Goal: Navigation & Orientation: Go to known website

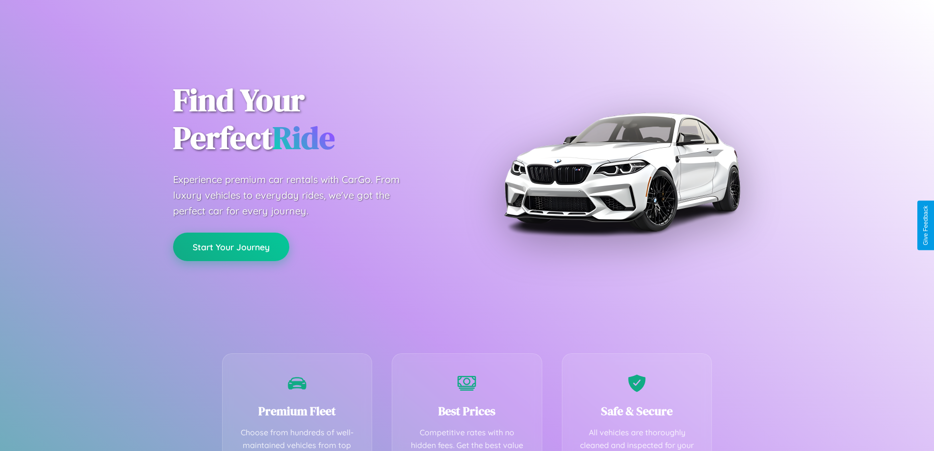
click at [231, 247] on button "Start Your Journey" at bounding box center [231, 246] width 116 height 28
click at [231, 246] on button "Start Your Journey" at bounding box center [231, 246] width 116 height 28
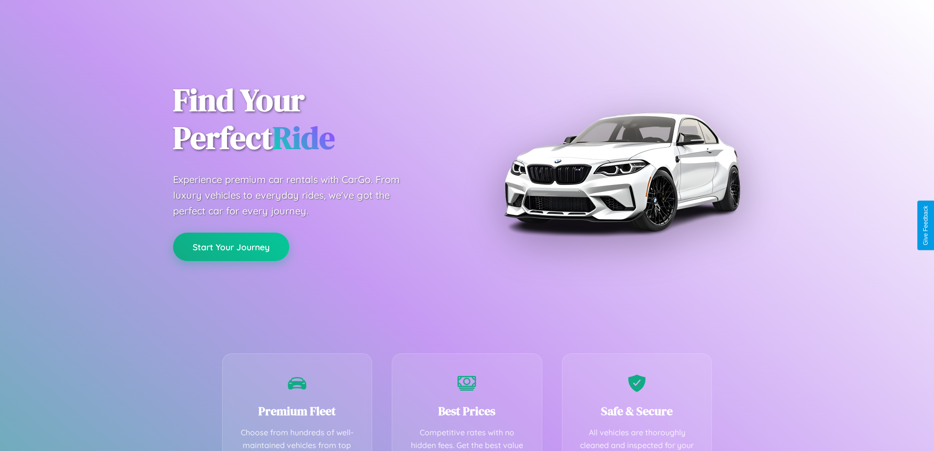
click at [231, 246] on button "Start Your Journey" at bounding box center [231, 246] width 116 height 28
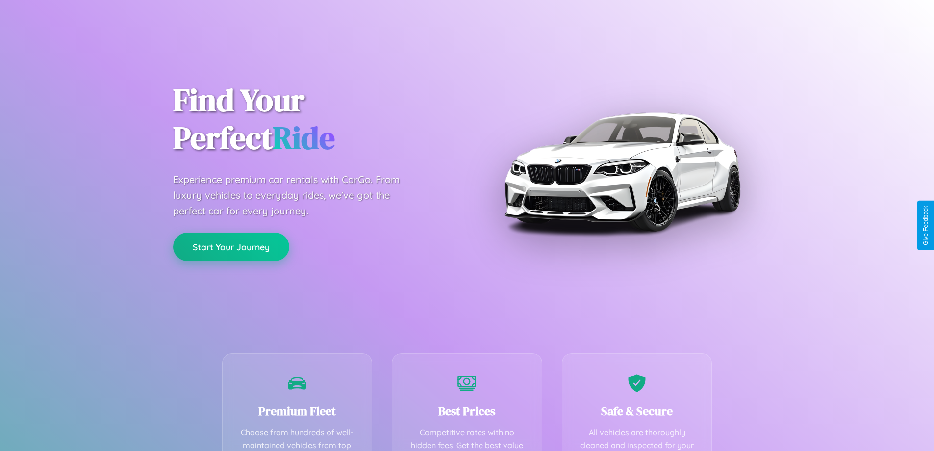
click at [231, 246] on button "Start Your Journey" at bounding box center [231, 246] width 116 height 28
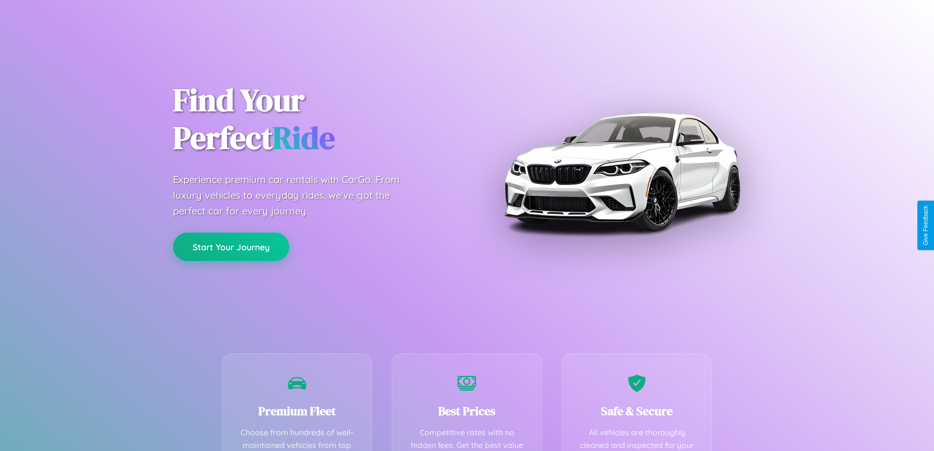
click at [231, 246] on button "Start Your Journey" at bounding box center [231, 246] width 116 height 28
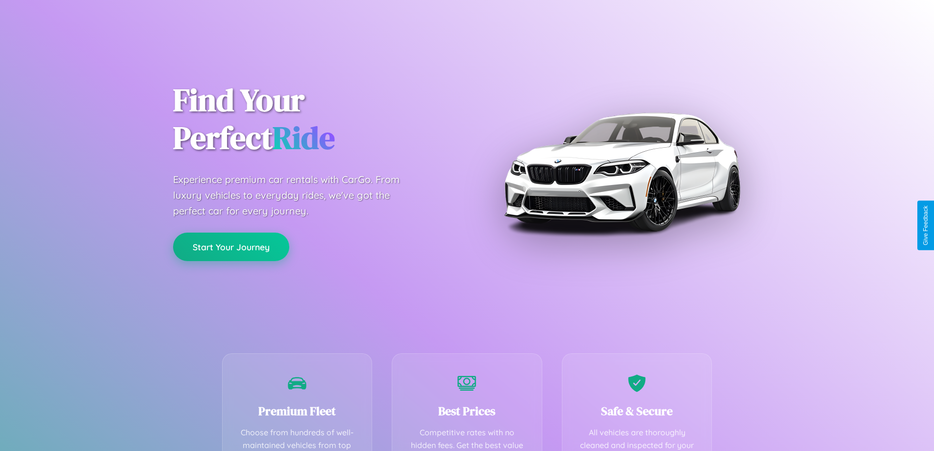
click at [231, 246] on button "Start Your Journey" at bounding box center [231, 246] width 116 height 28
